Goal: Check status: Check status

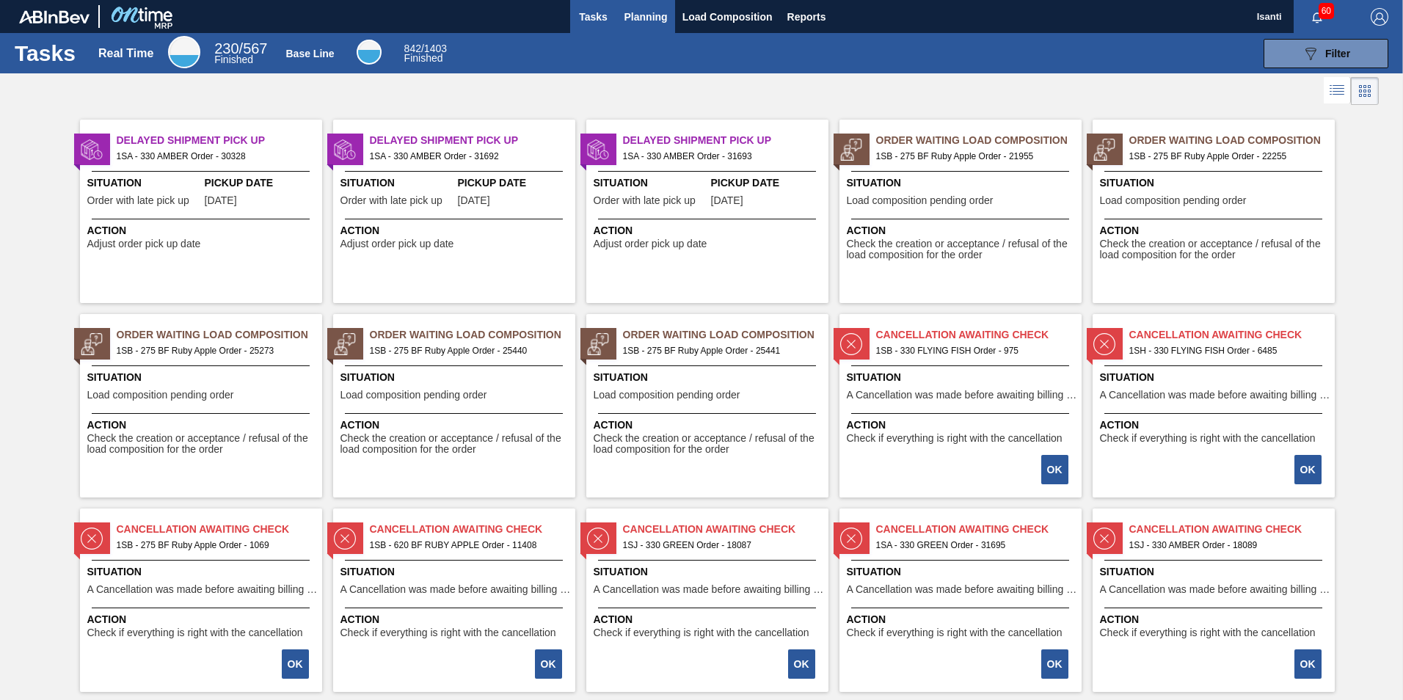
click at [646, 18] on span "Planning" at bounding box center [645, 17] width 43 height 18
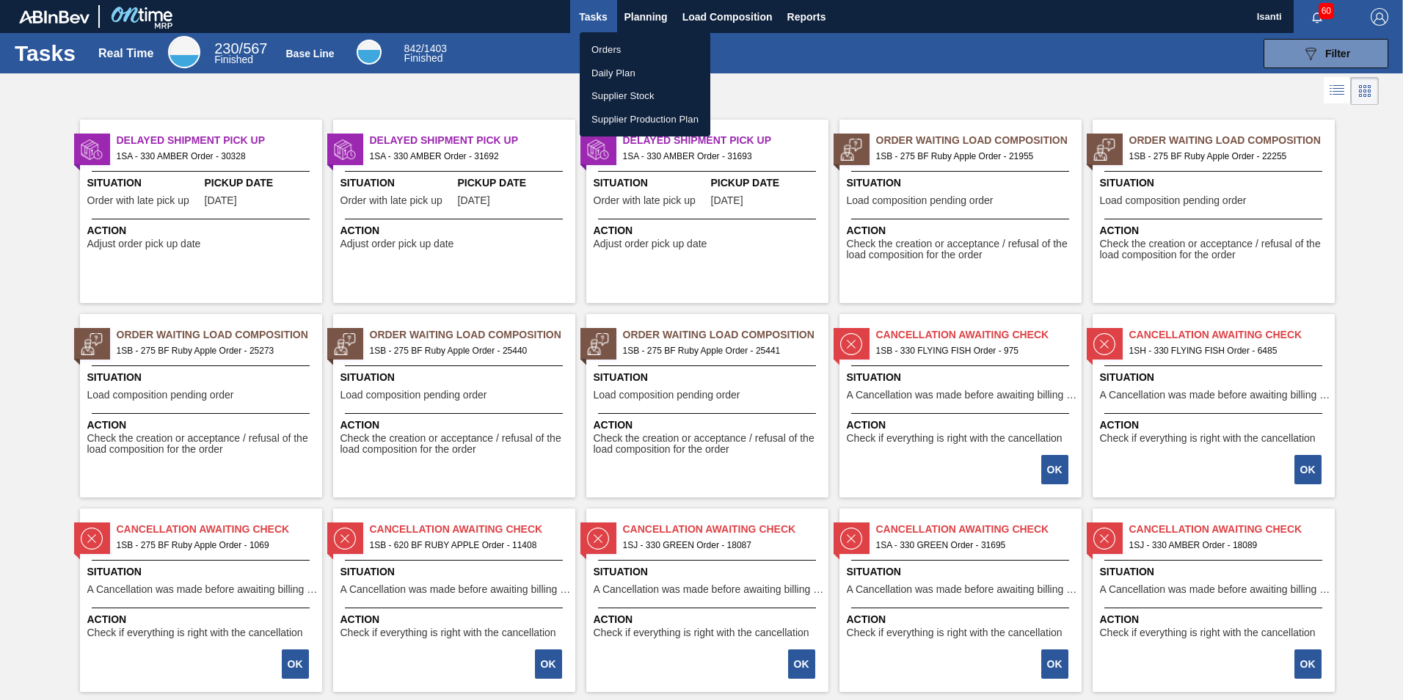
drag, startPoint x: 603, startPoint y: 51, endPoint x: 614, endPoint y: 53, distance: 11.2
click at [603, 51] on li "Orders" at bounding box center [645, 49] width 131 height 23
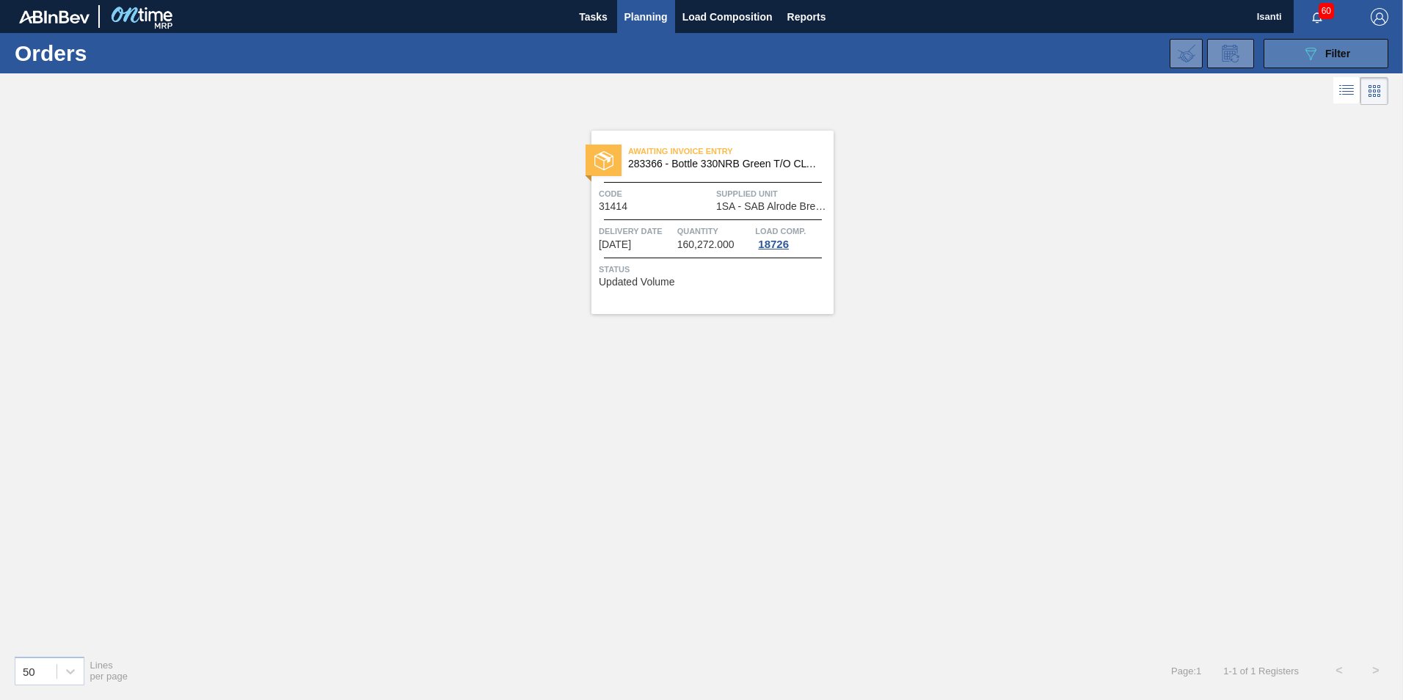
click at [1311, 50] on icon "089F7B8B-B2A5-4AFE-B5C0-19BA573D28AC" at bounding box center [1311, 54] width 18 height 18
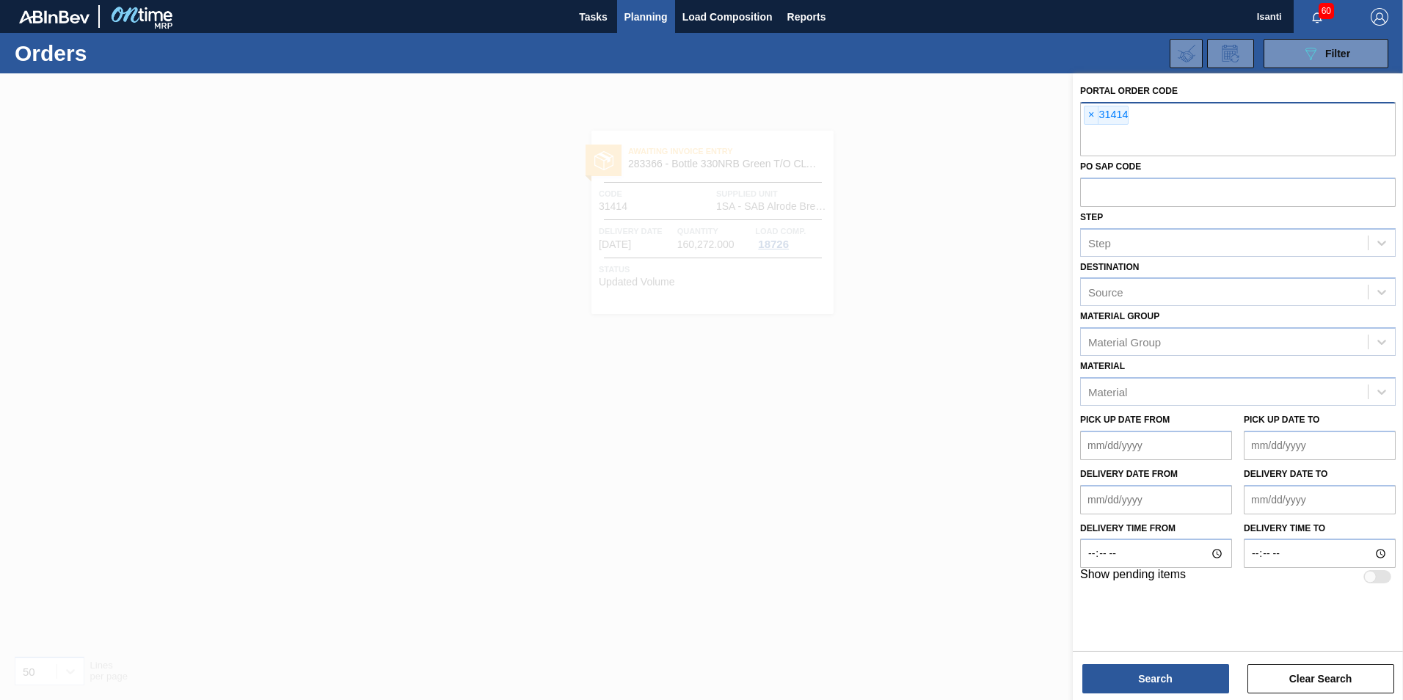
click at [1092, 117] on span "×" at bounding box center [1091, 115] width 14 height 18
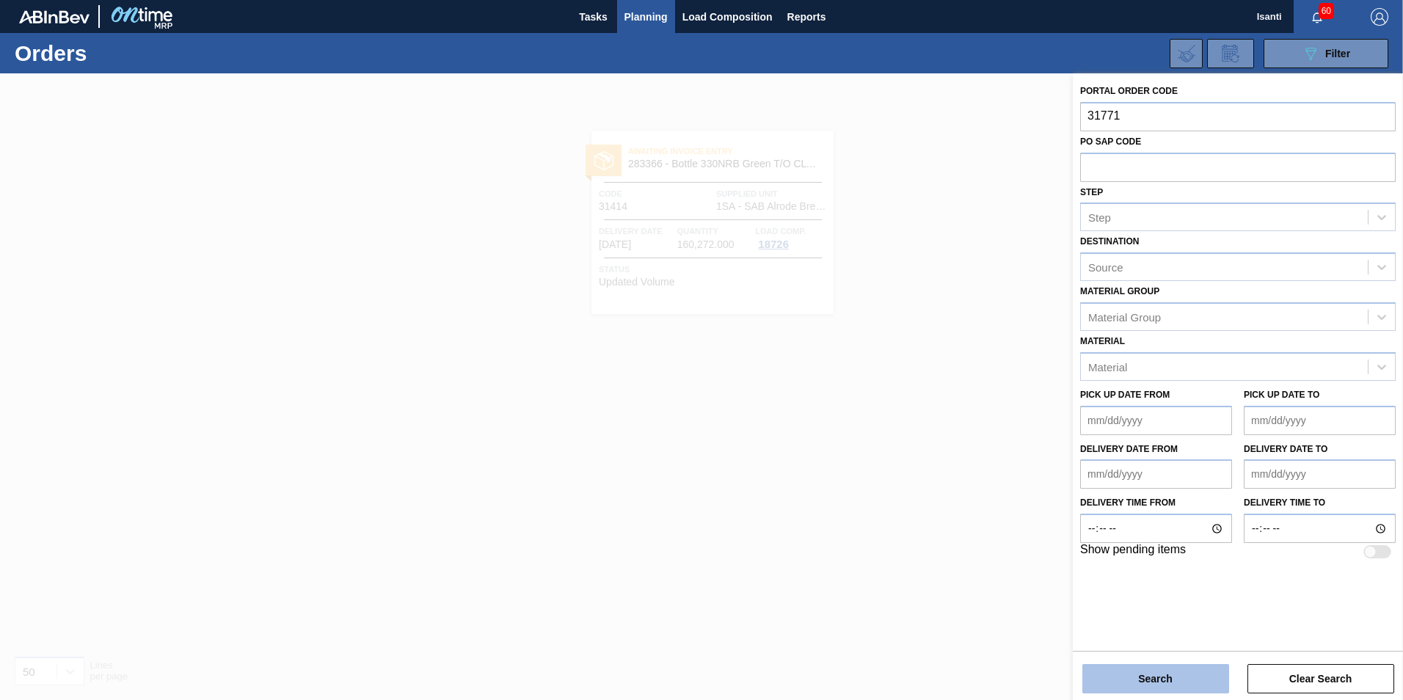
type input "31771"
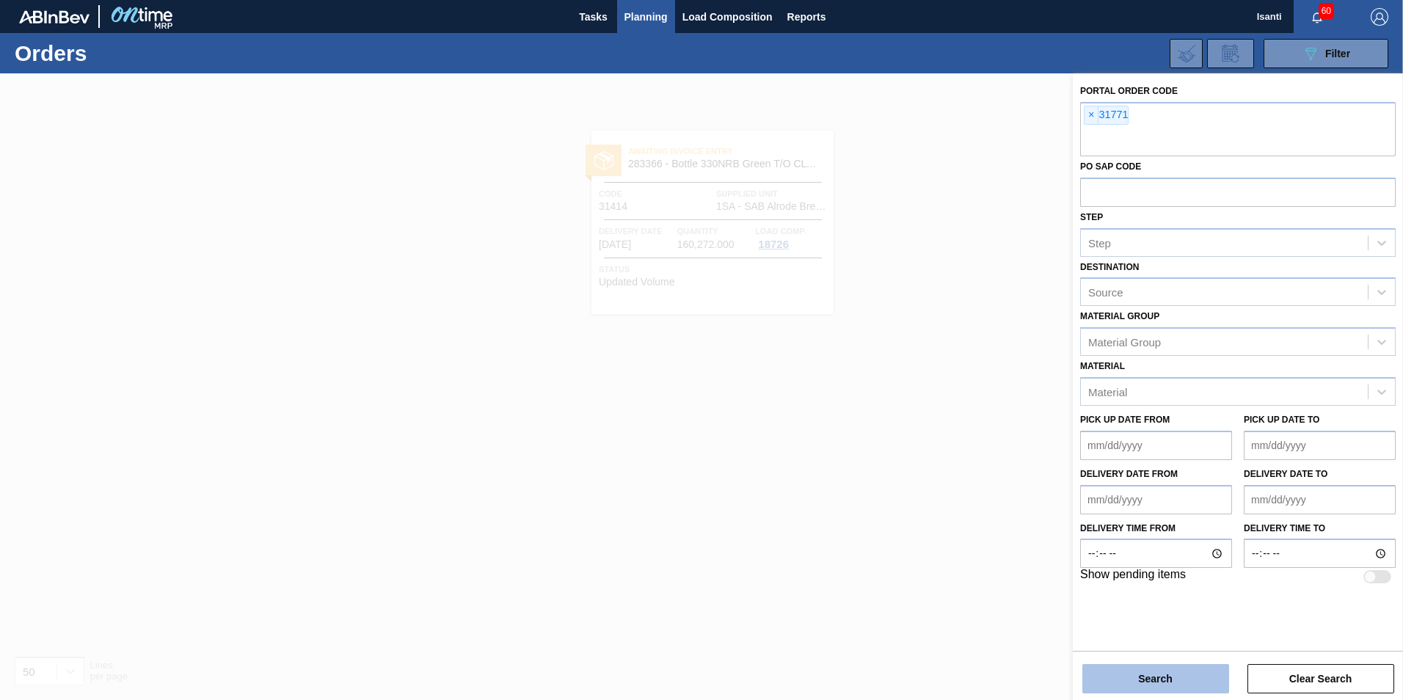
click at [1128, 680] on button "Search" at bounding box center [1155, 678] width 147 height 29
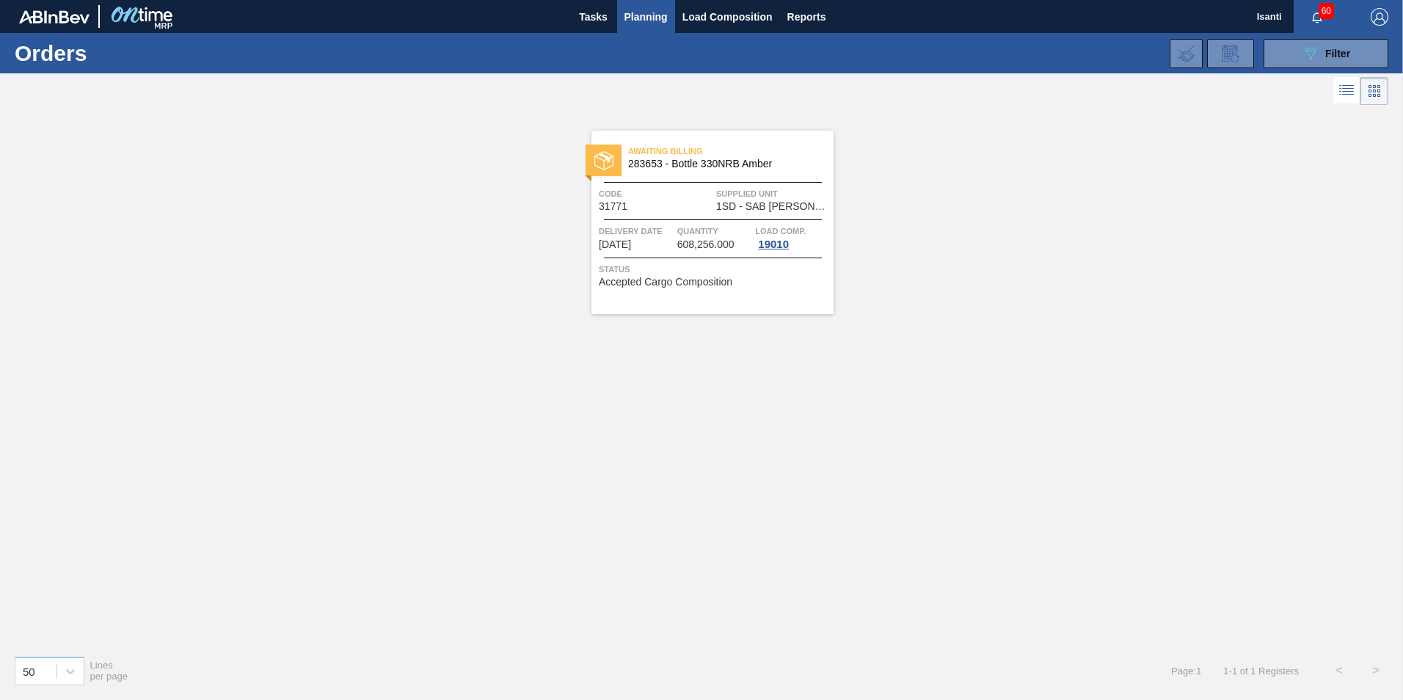
click at [714, 243] on span "608,256.000" at bounding box center [705, 244] width 57 height 11
